Goal: Navigation & Orientation: Understand site structure

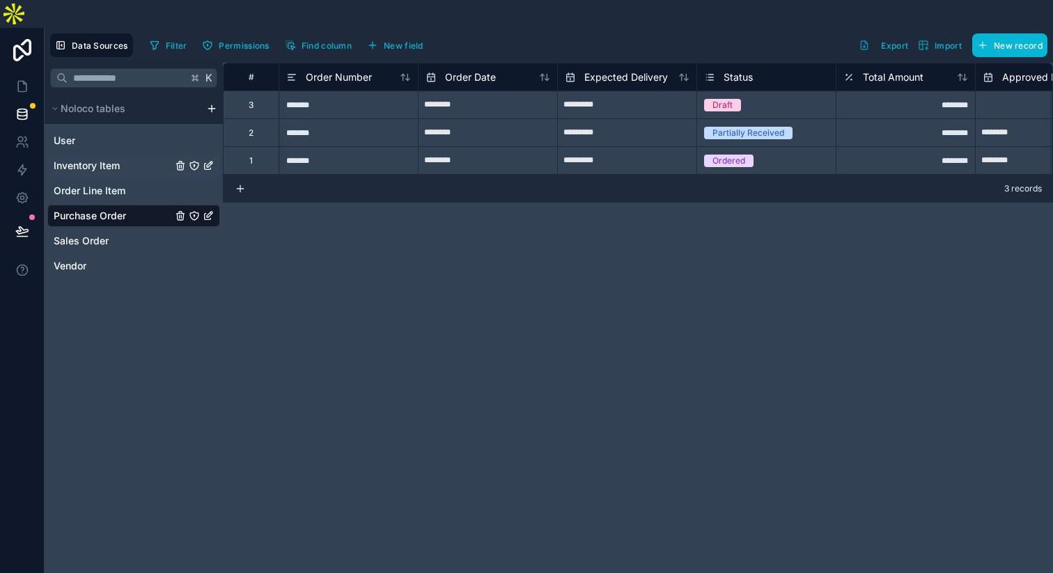
click at [120, 170] on span "Inventory Item" at bounding box center [87, 166] width 66 height 14
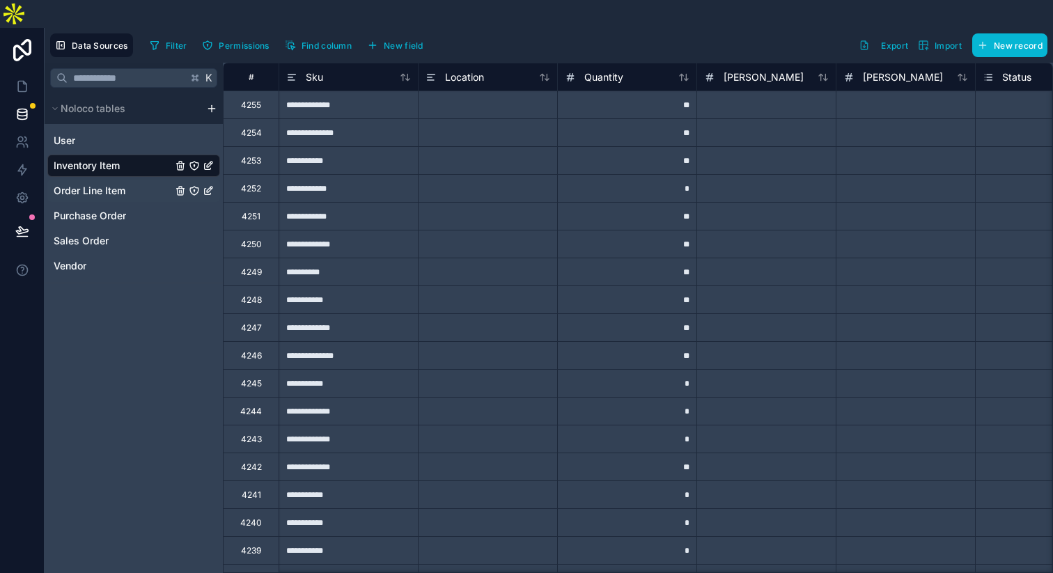
click at [125, 198] on span "Order Line Item" at bounding box center [90, 191] width 72 height 14
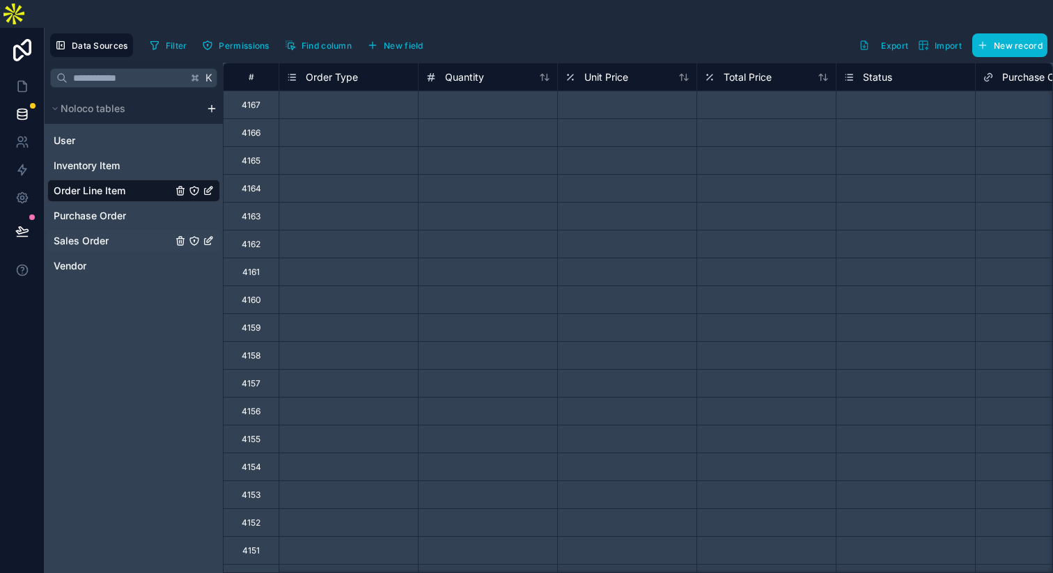
click at [136, 248] on link "Sales Order" at bounding box center [113, 241] width 118 height 14
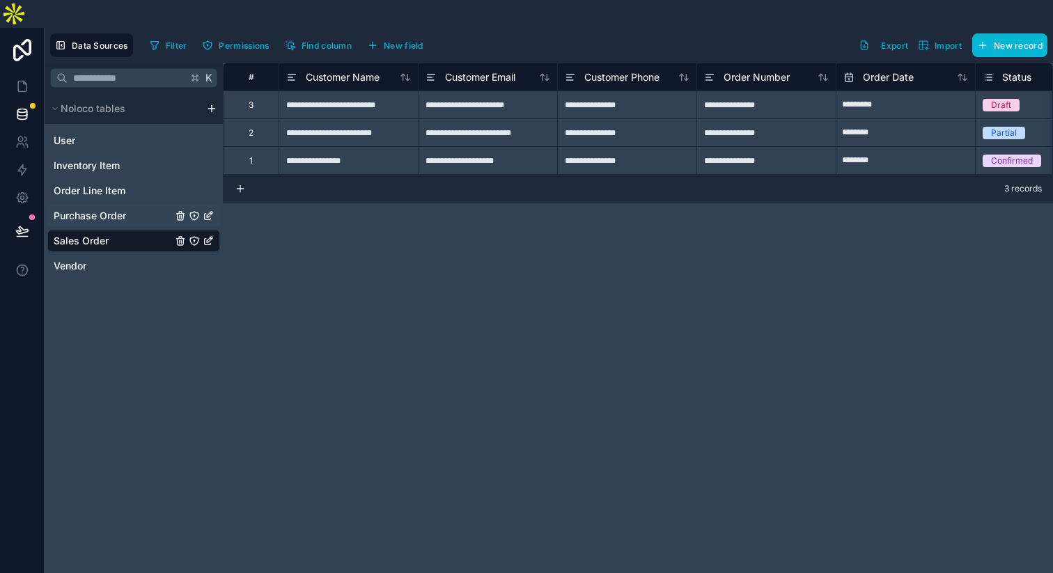
click at [126, 223] on span "Purchase Order" at bounding box center [90, 216] width 72 height 14
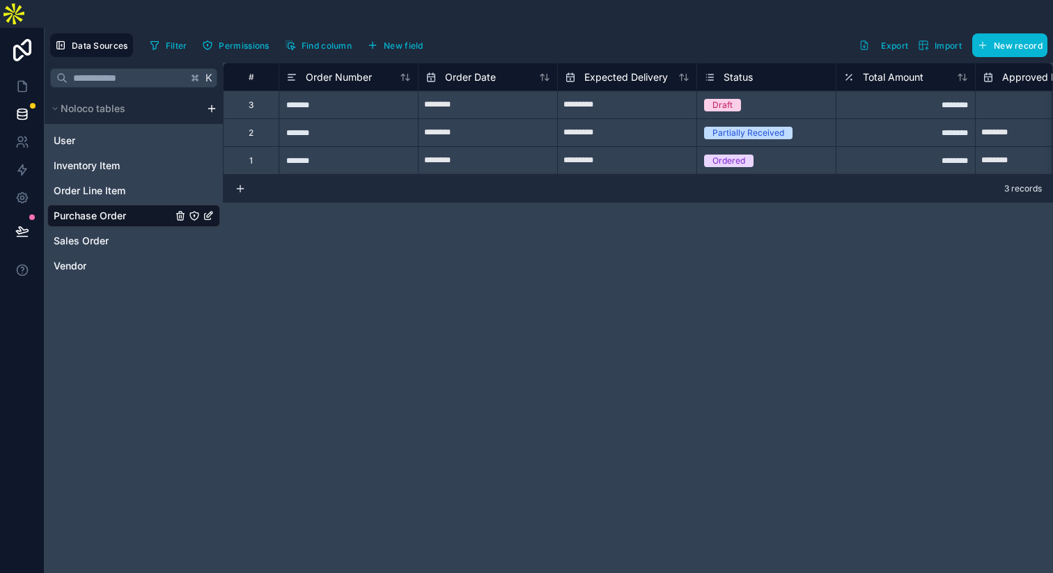
click at [28, 28] on img at bounding box center [14, 14] width 28 height 28
click at [306, 217] on div "# Order Number Order Date Expected Delivery Status Total Amount Approved Date R…" at bounding box center [638, 332] width 830 height 538
click at [20, 39] on icon at bounding box center [22, 50] width 28 height 22
